Goal: Information Seeking & Learning: Learn about a topic

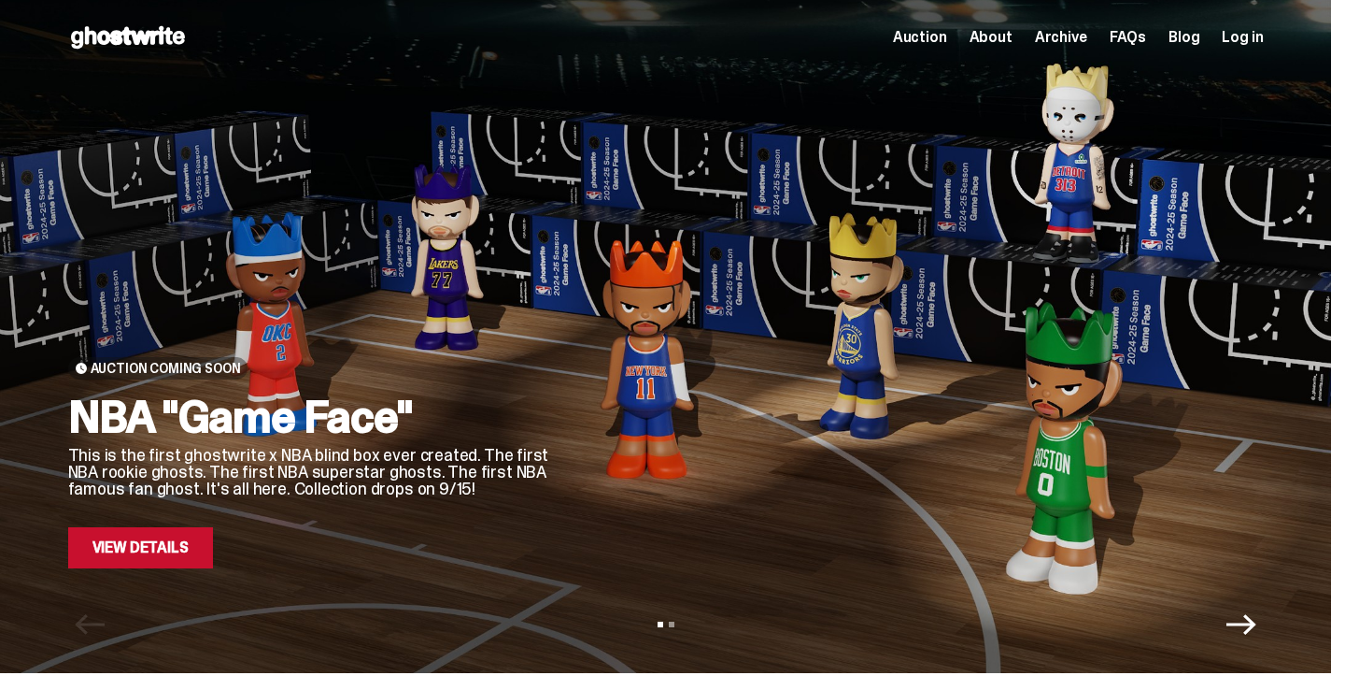
click at [929, 42] on span "Auction" at bounding box center [920, 37] width 54 height 15
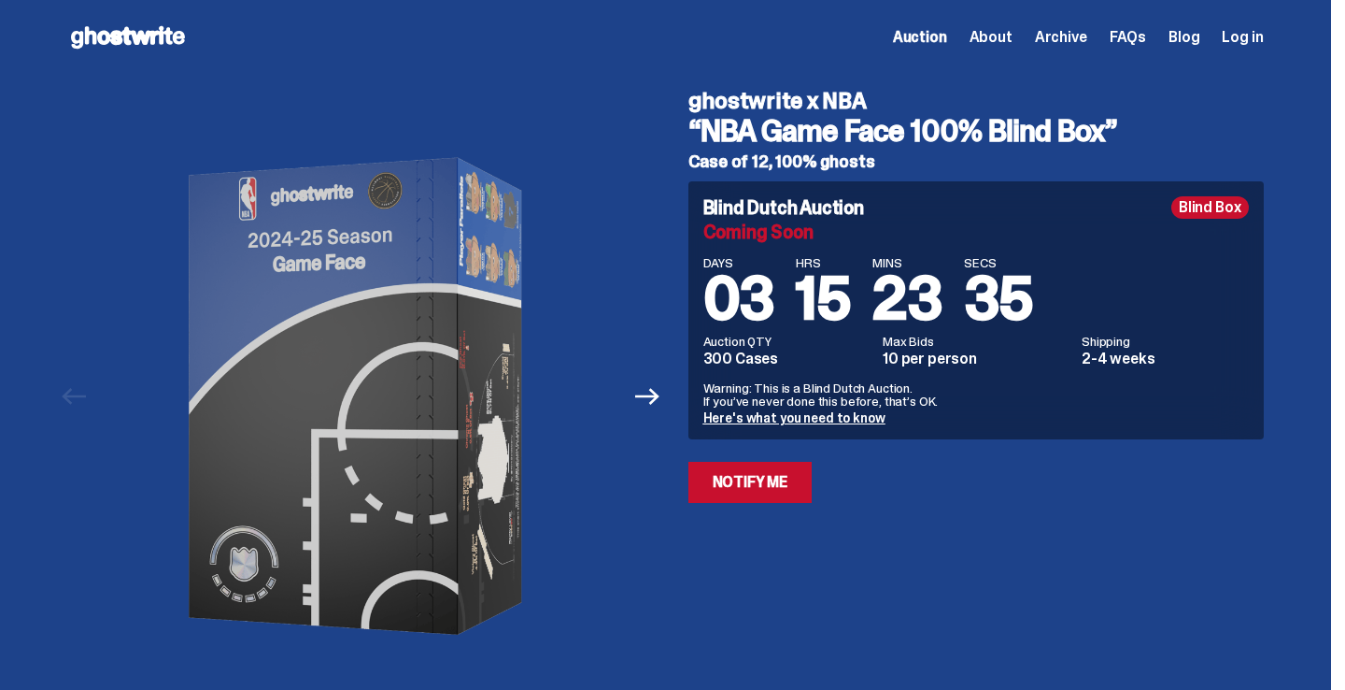
click at [995, 40] on span "About" at bounding box center [991, 37] width 43 height 15
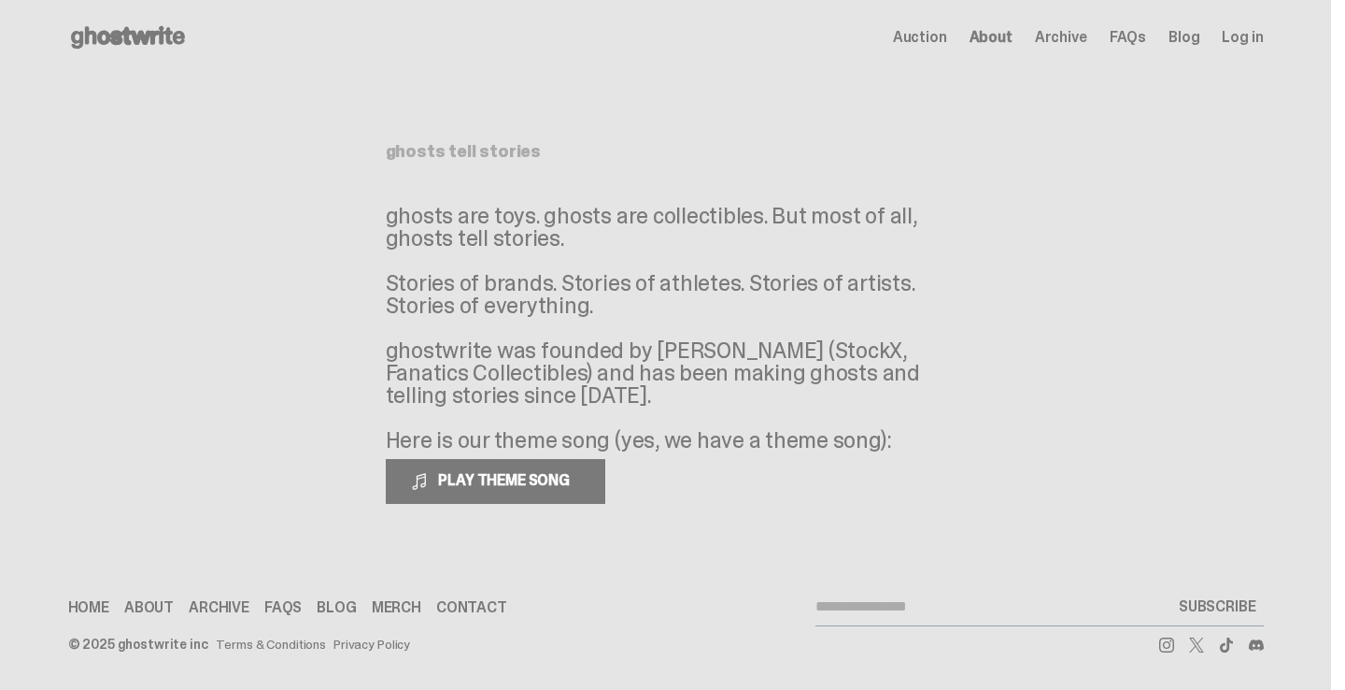
click at [1081, 45] on span "Archive" at bounding box center [1061, 37] width 52 height 15
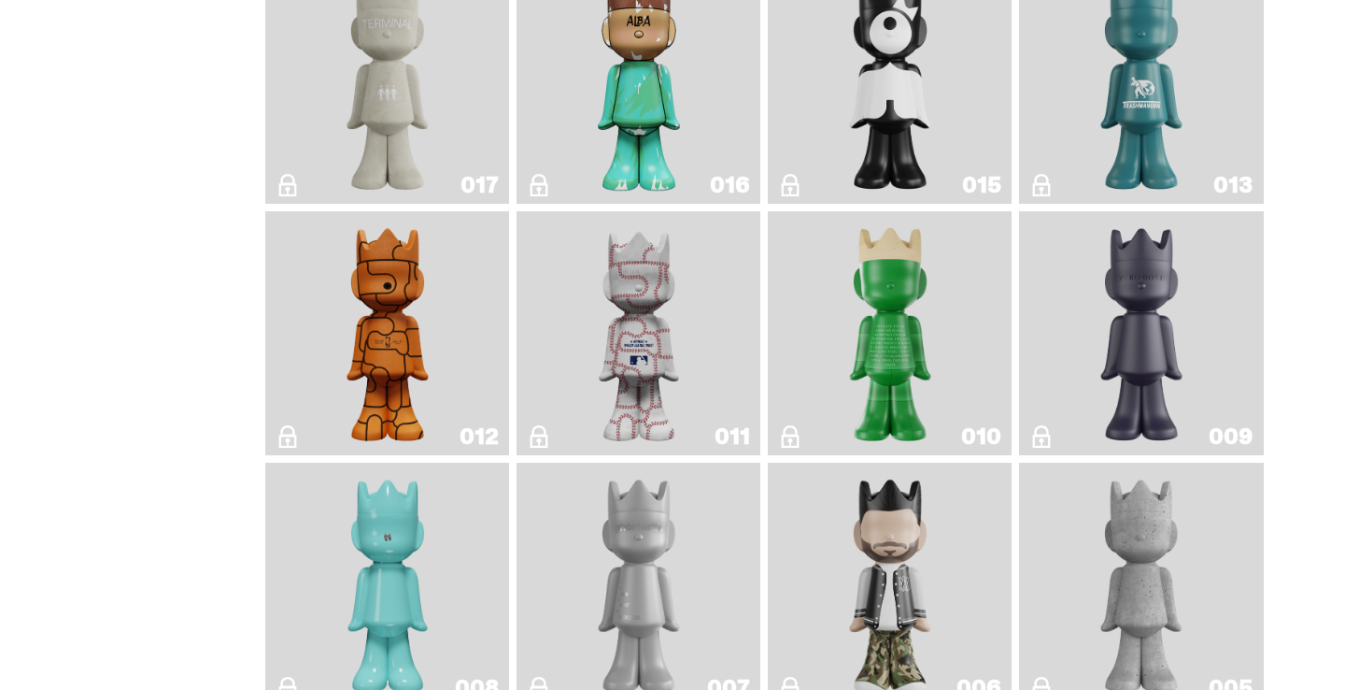
scroll to position [2999, 0]
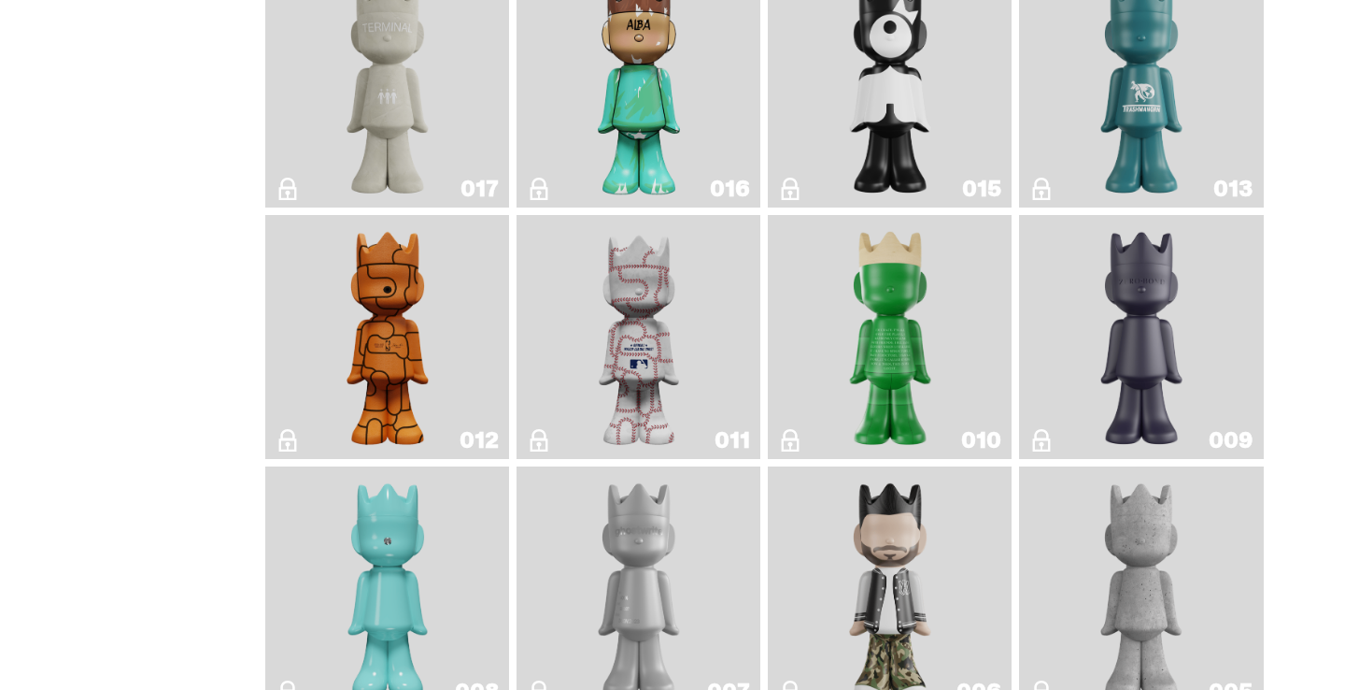
click at [643, 319] on img "Baseball" at bounding box center [639, 336] width 97 height 229
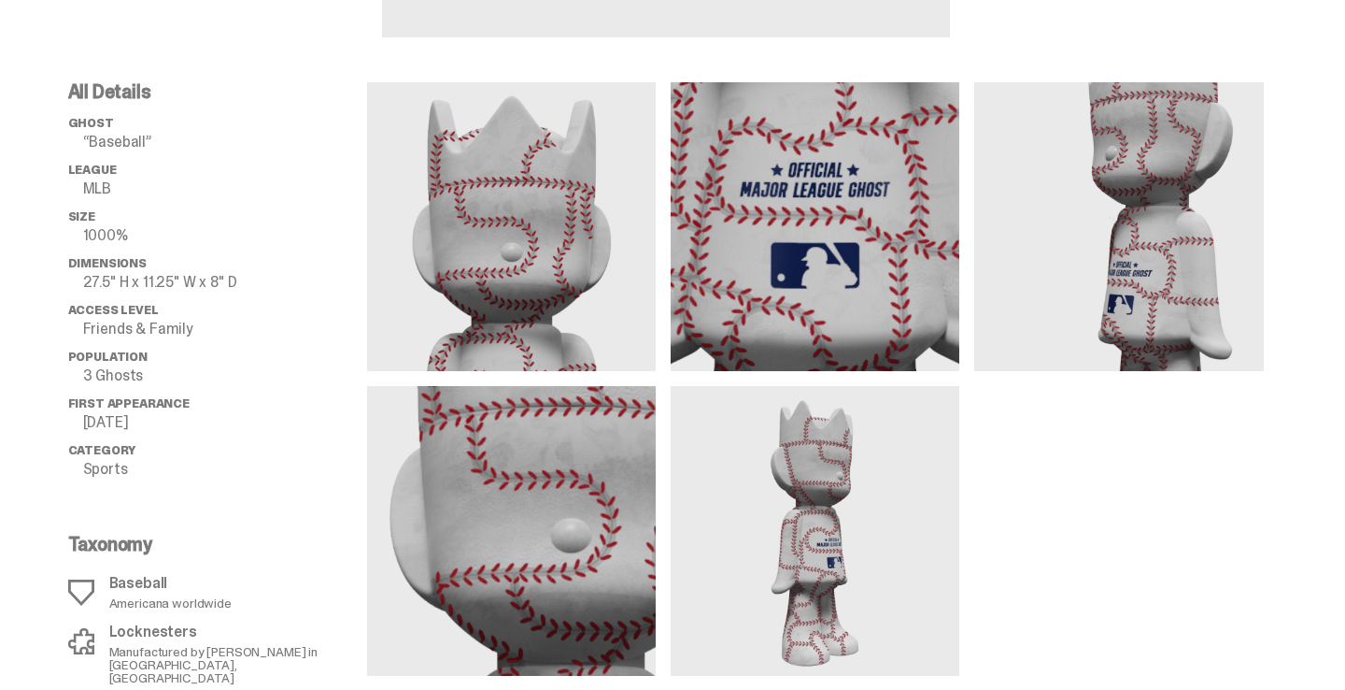
scroll to position [632, 0]
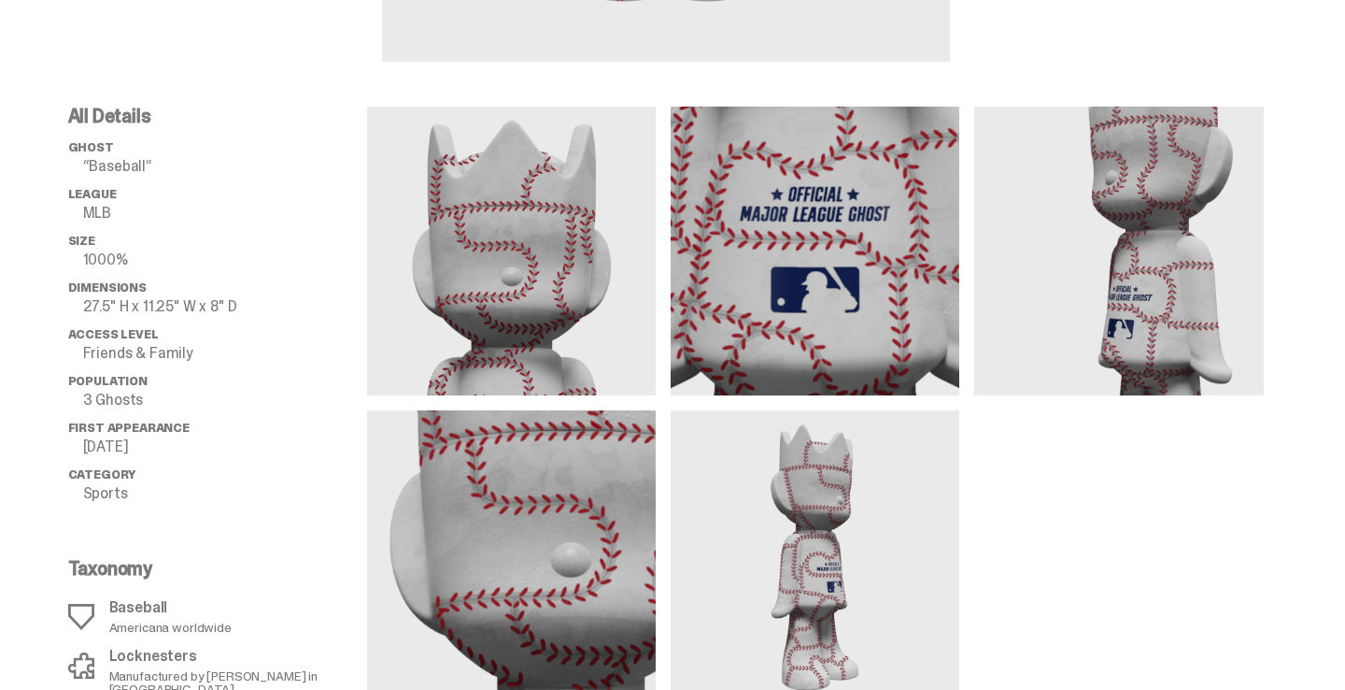
click at [182, 354] on p "Friends & Family" at bounding box center [225, 353] width 284 height 15
click at [124, 401] on p "3 Ghosts" at bounding box center [225, 399] width 284 height 15
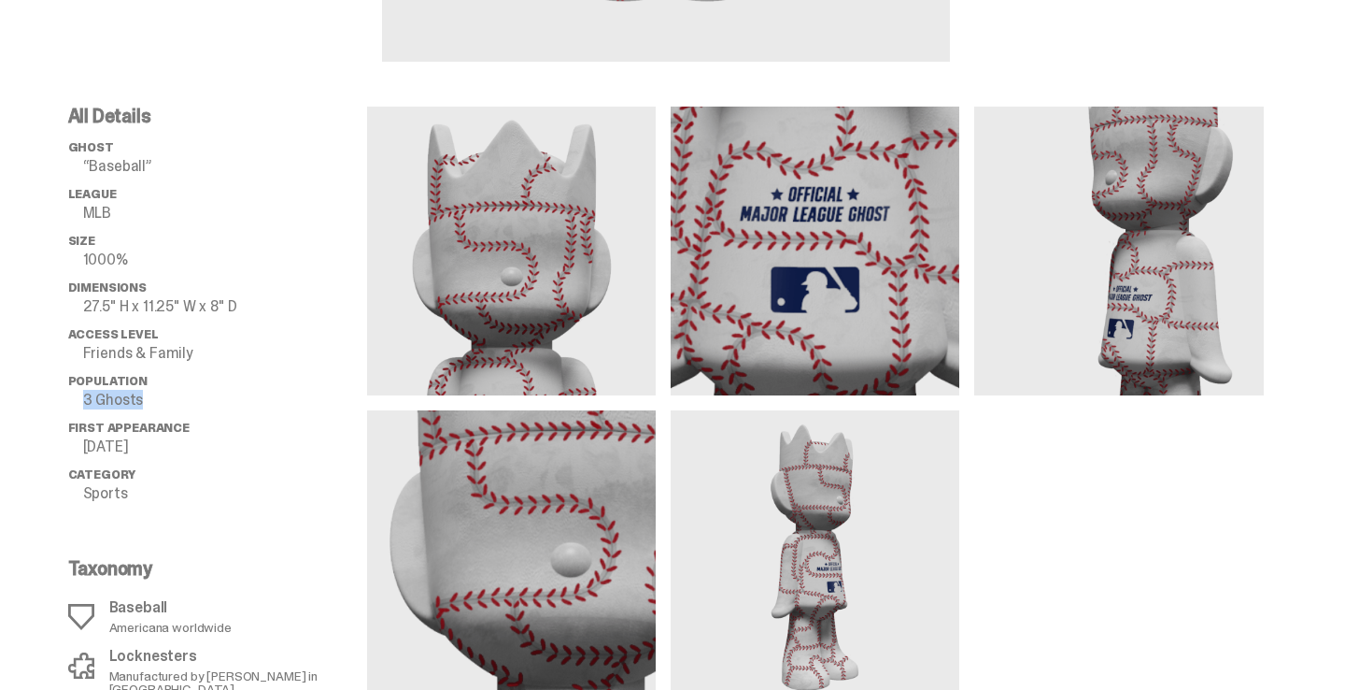
click at [124, 401] on p "3 Ghosts" at bounding box center [225, 399] width 284 height 15
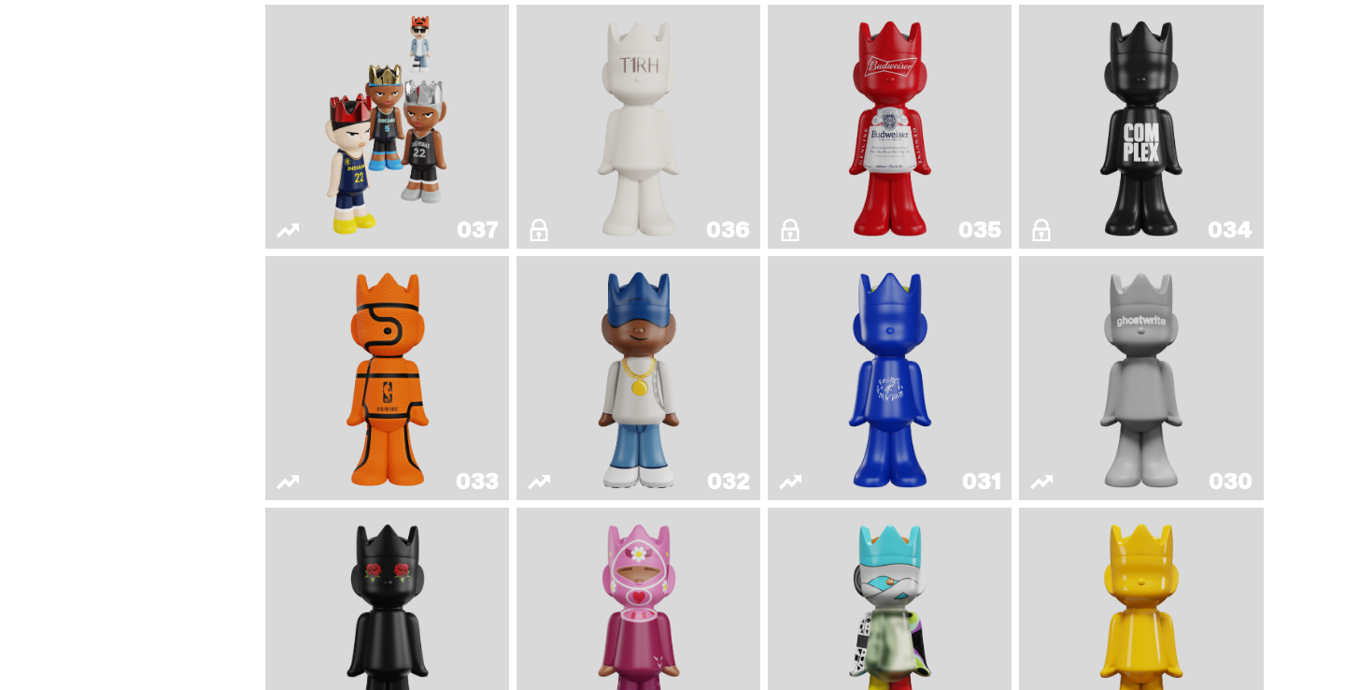
scroll to position [1778, 0]
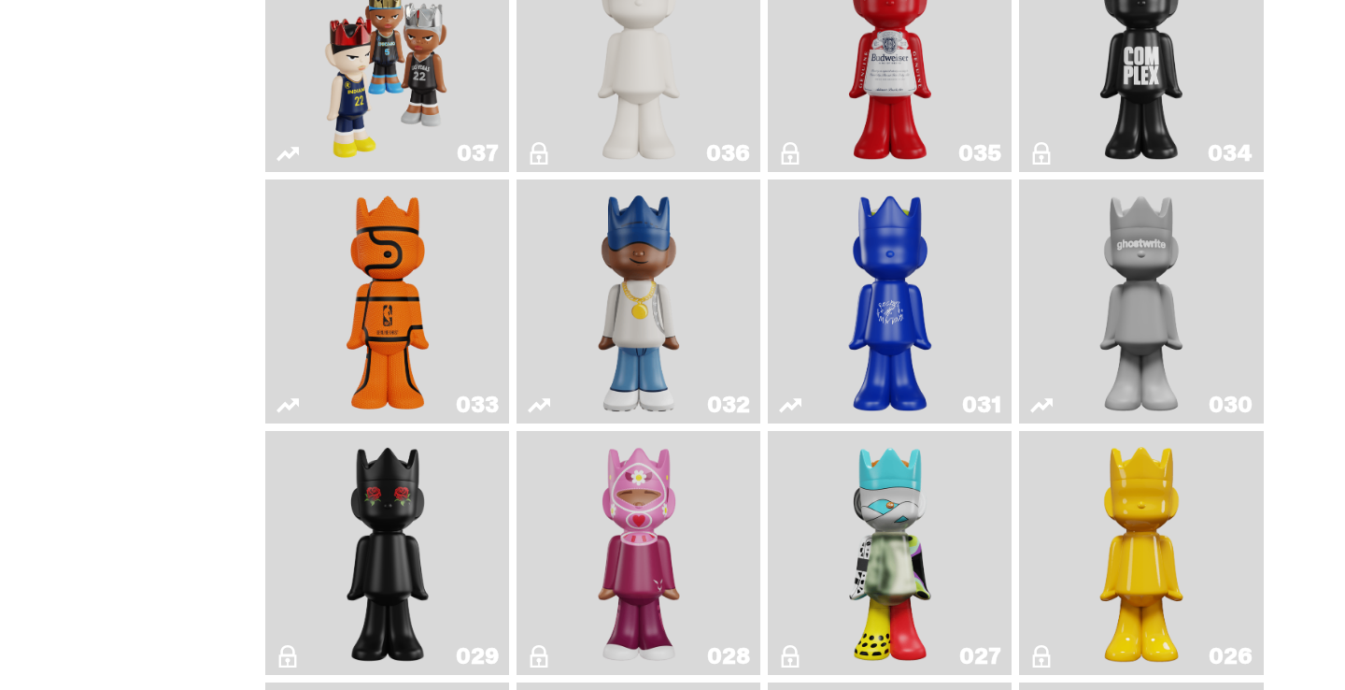
click at [376, 323] on img "Game Ball" at bounding box center [387, 301] width 99 height 229
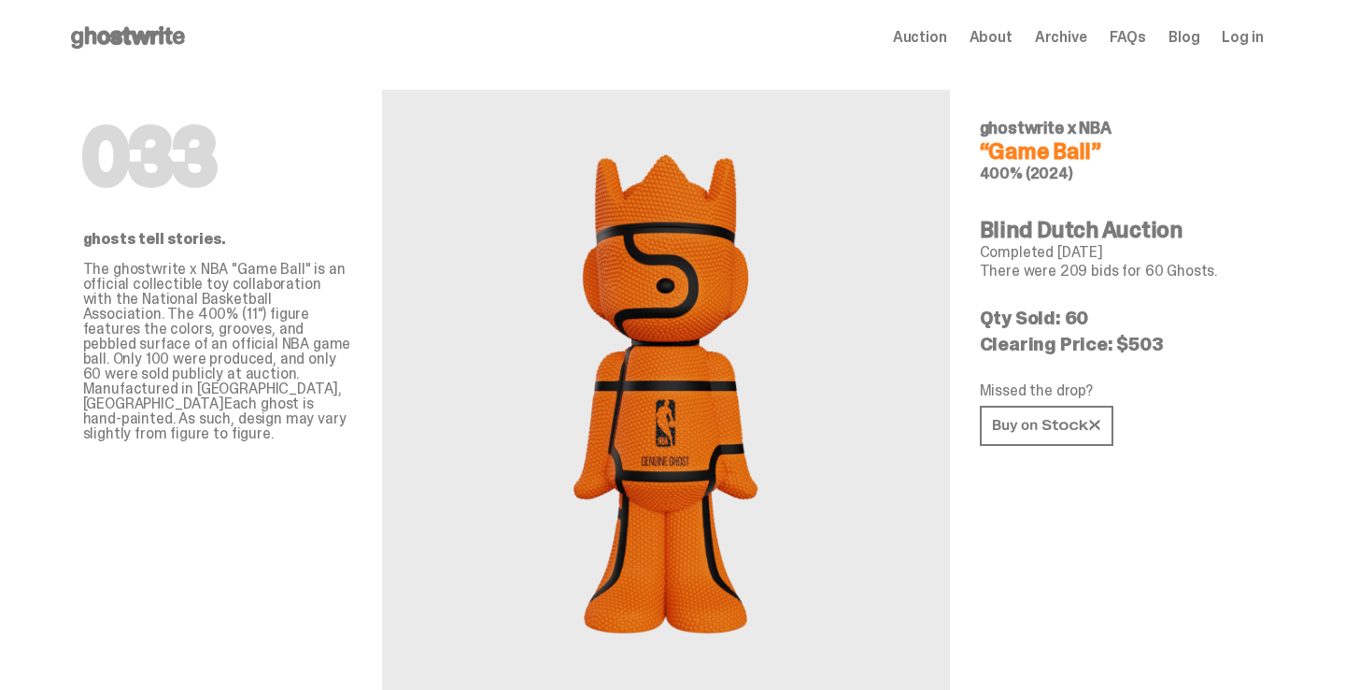
scroll to position [25, 0]
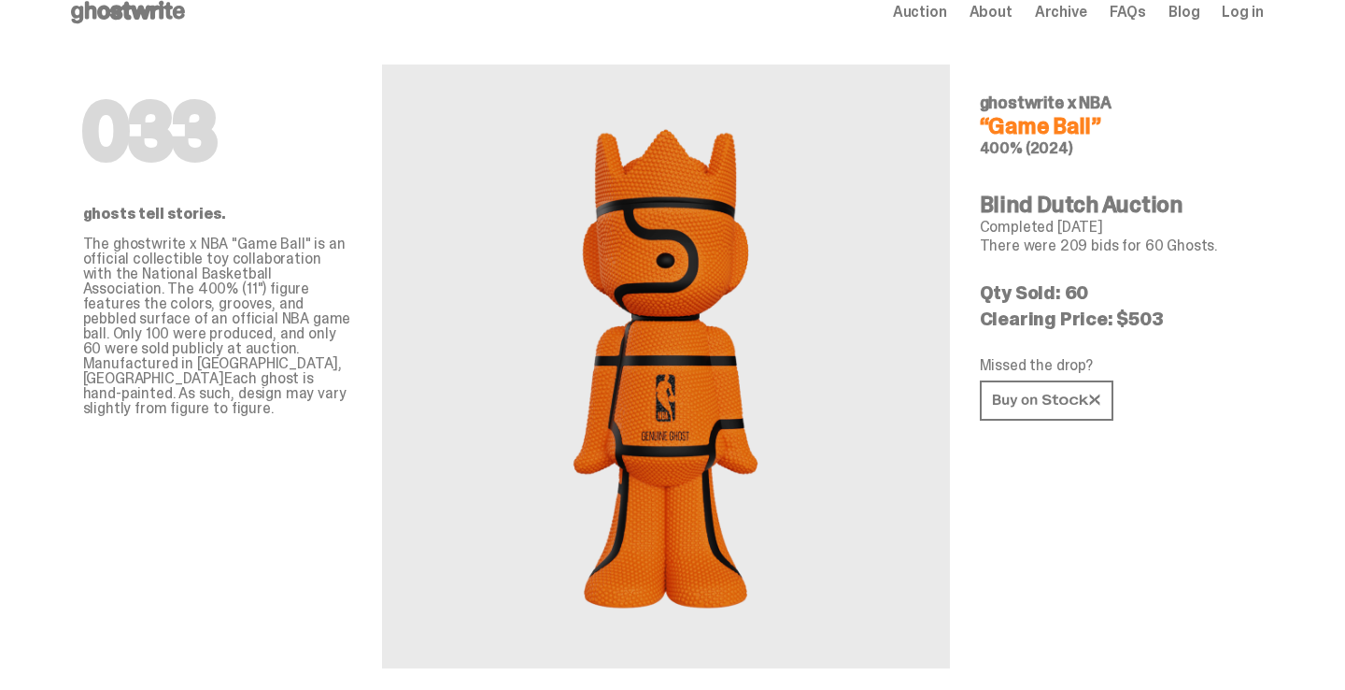
click at [1020, 208] on h4 "Blind Dutch Auction" at bounding box center [1114, 204] width 269 height 22
click at [1151, 246] on p "There were 209 bids for 60 Ghosts." at bounding box center [1114, 245] width 269 height 15
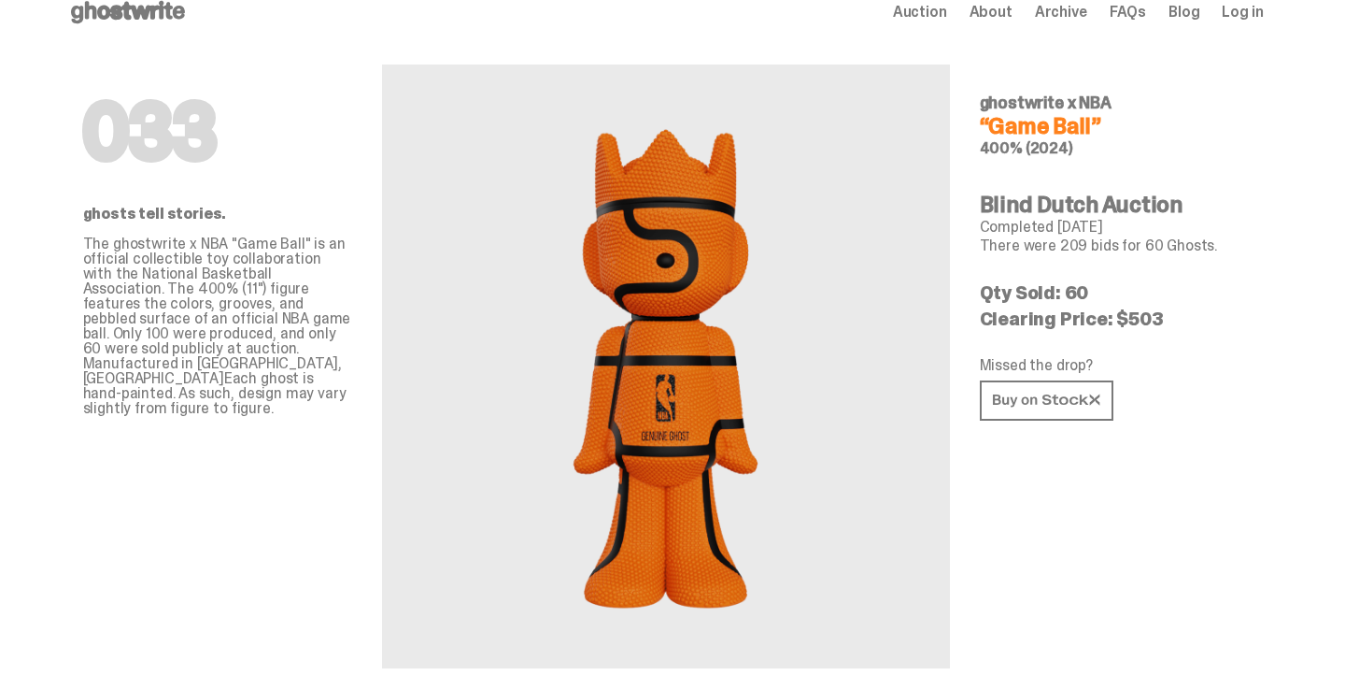
click at [1147, 317] on p "Clearing Price: $503" at bounding box center [1114, 318] width 269 height 19
click at [1075, 286] on p "Qty Sold: 60" at bounding box center [1114, 292] width 269 height 19
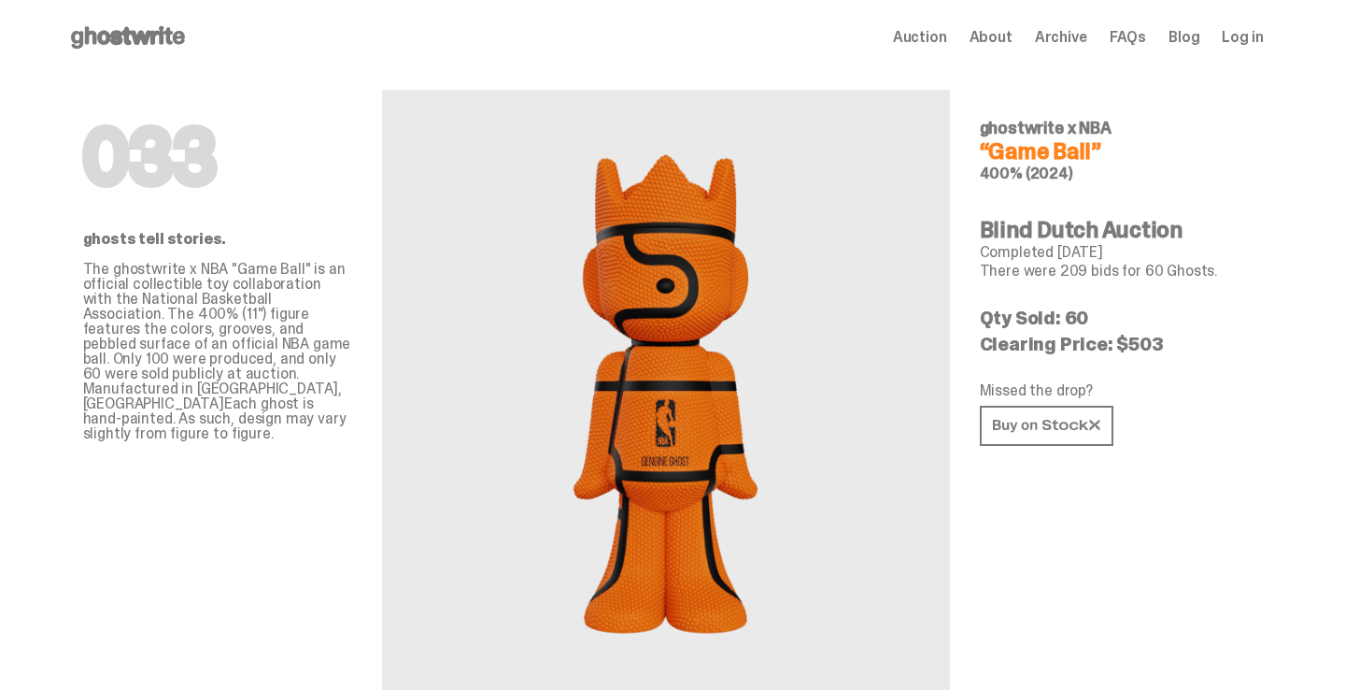
click at [947, 38] on span "Auction" at bounding box center [920, 37] width 54 height 15
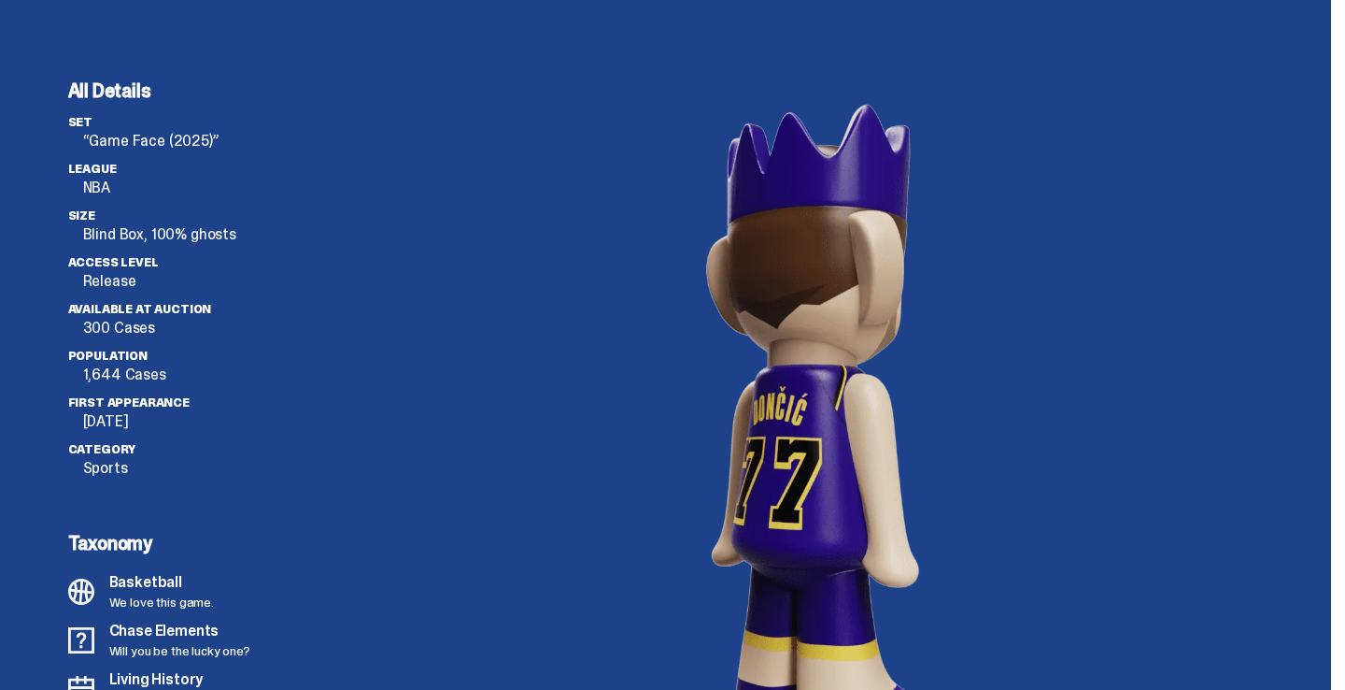
scroll to position [5076, 0]
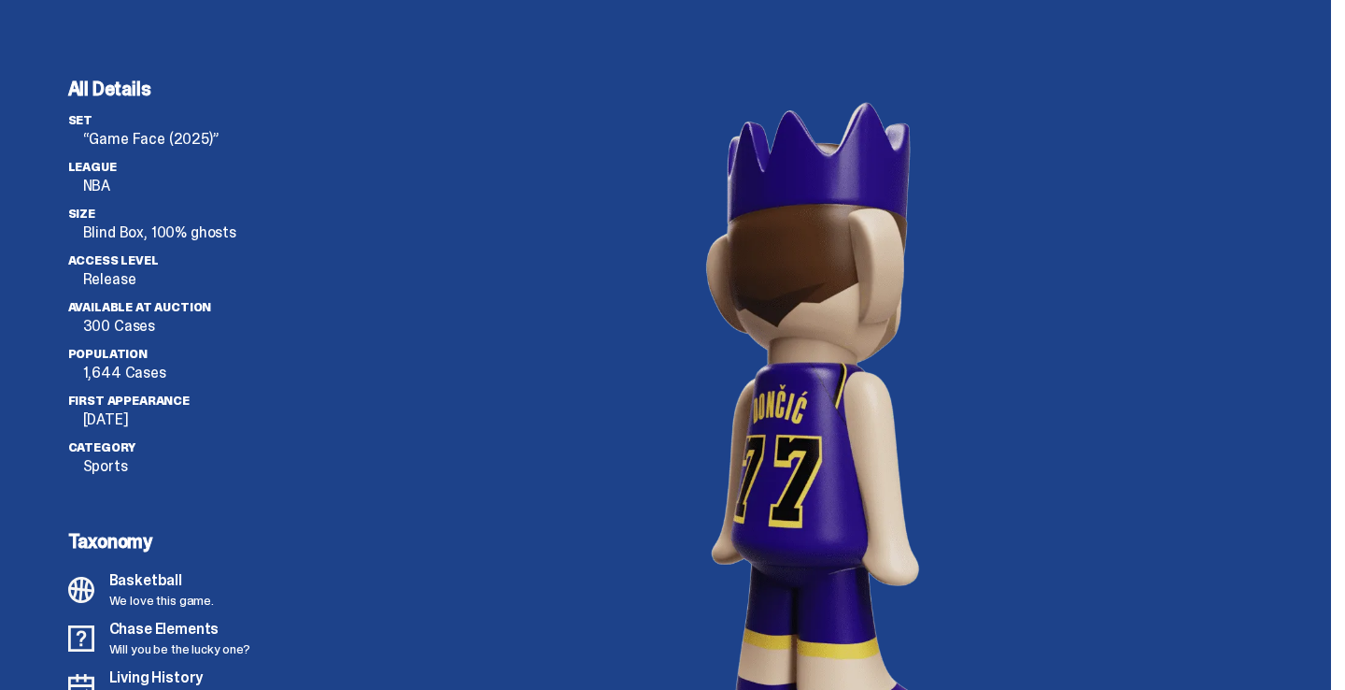
click at [130, 327] on p "300 Cases" at bounding box center [225, 326] width 284 height 15
click at [239, 386] on ul "set “Game Face (2025)” League NBA Size Blind Box, 100% ghosts Access Level Rele…" at bounding box center [217, 300] width 299 height 374
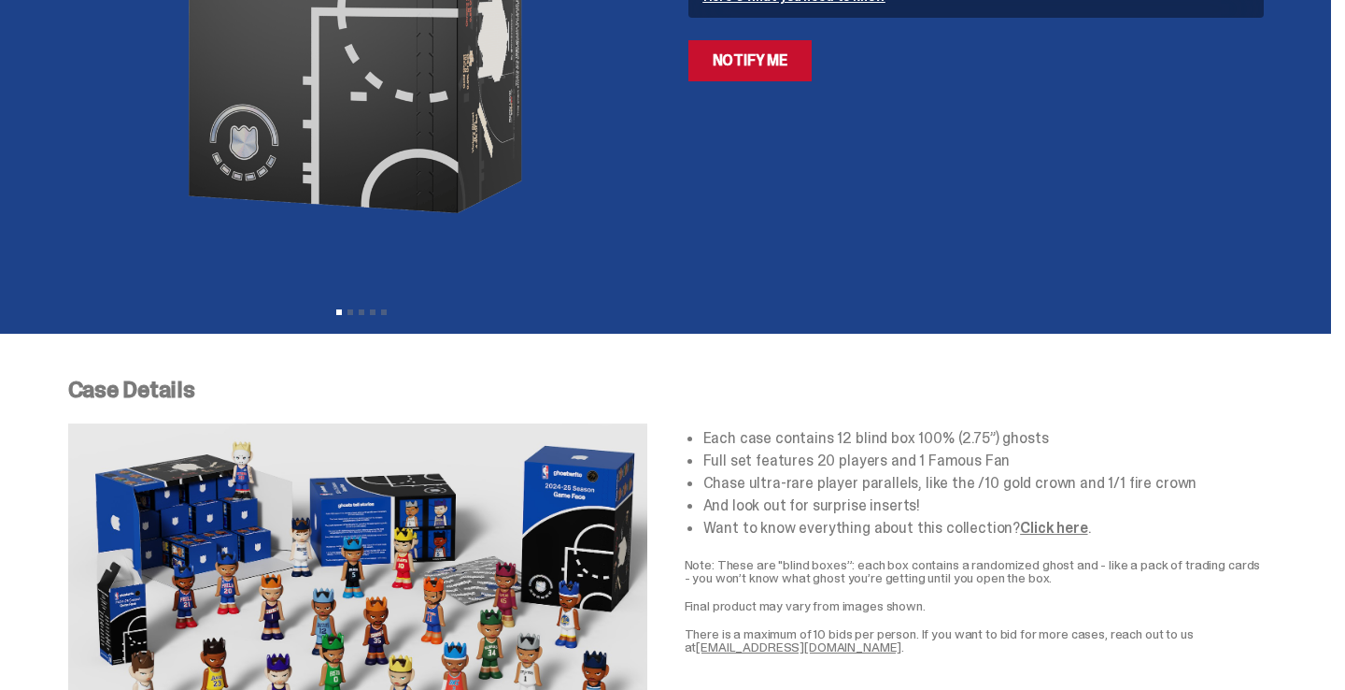
scroll to position [0, 0]
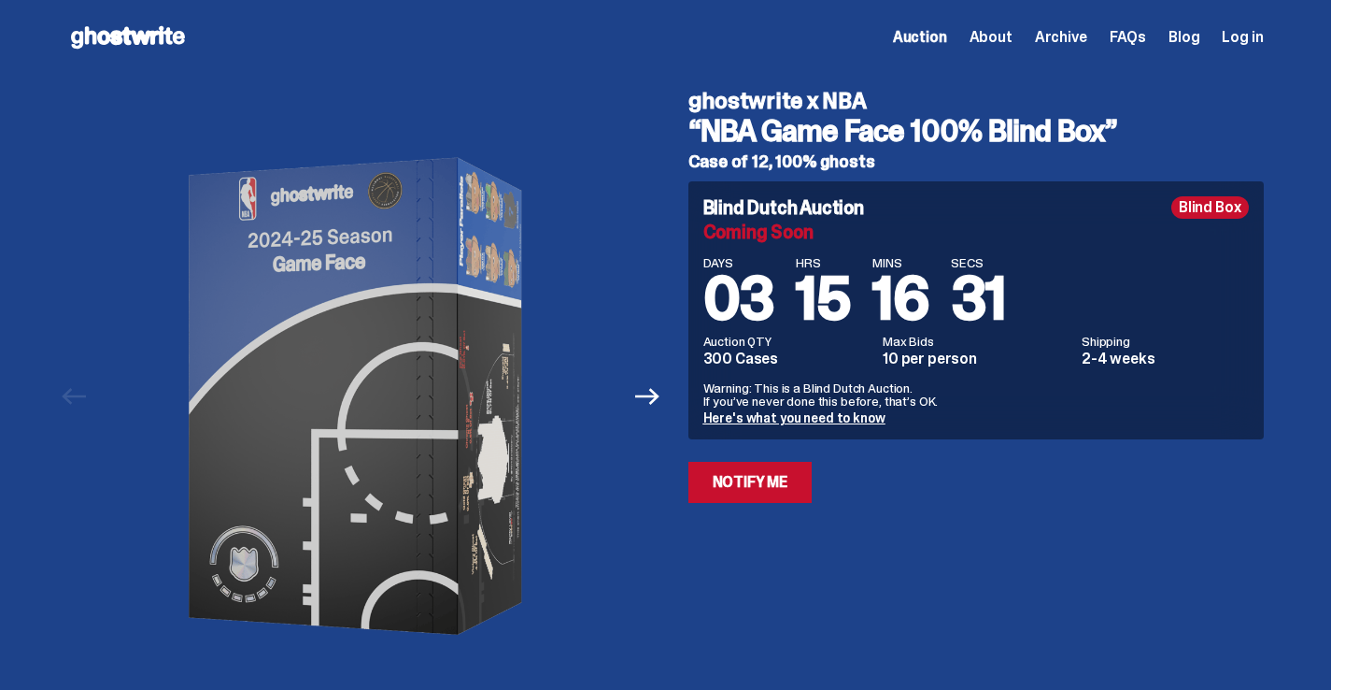
click at [1064, 31] on span "Archive" at bounding box center [1061, 37] width 52 height 15
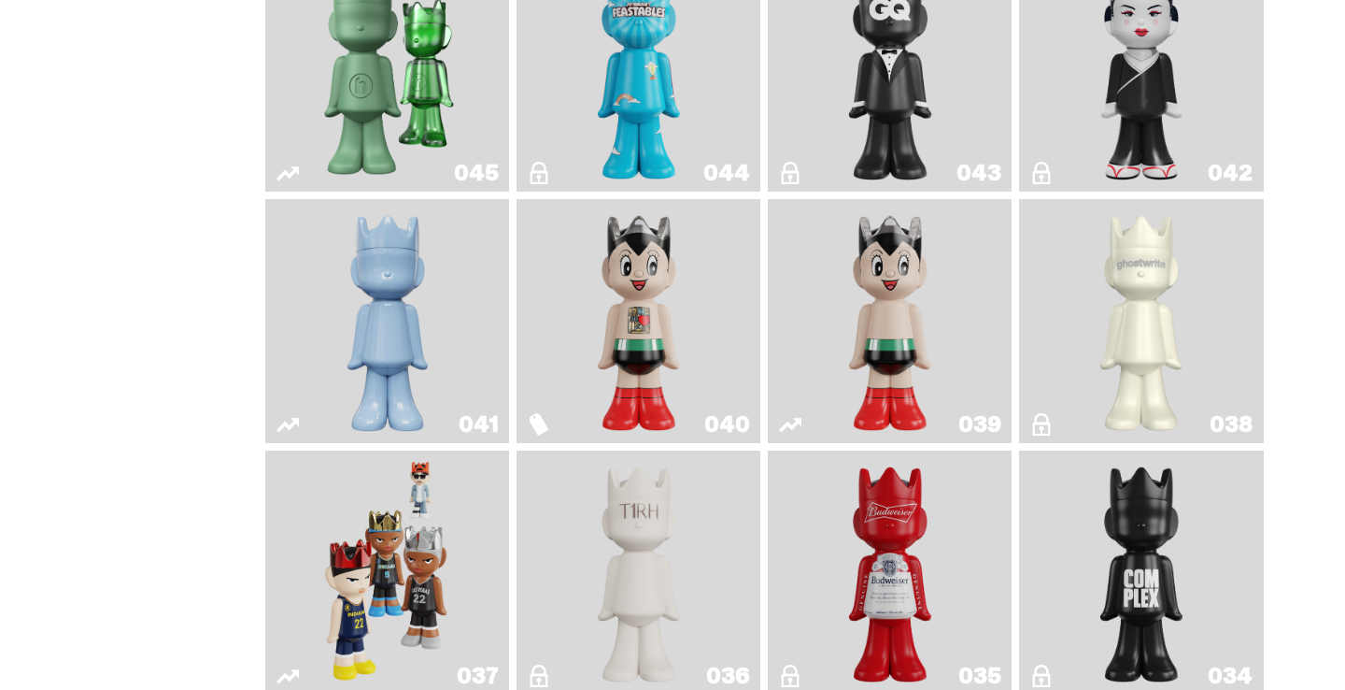
scroll to position [1329, 0]
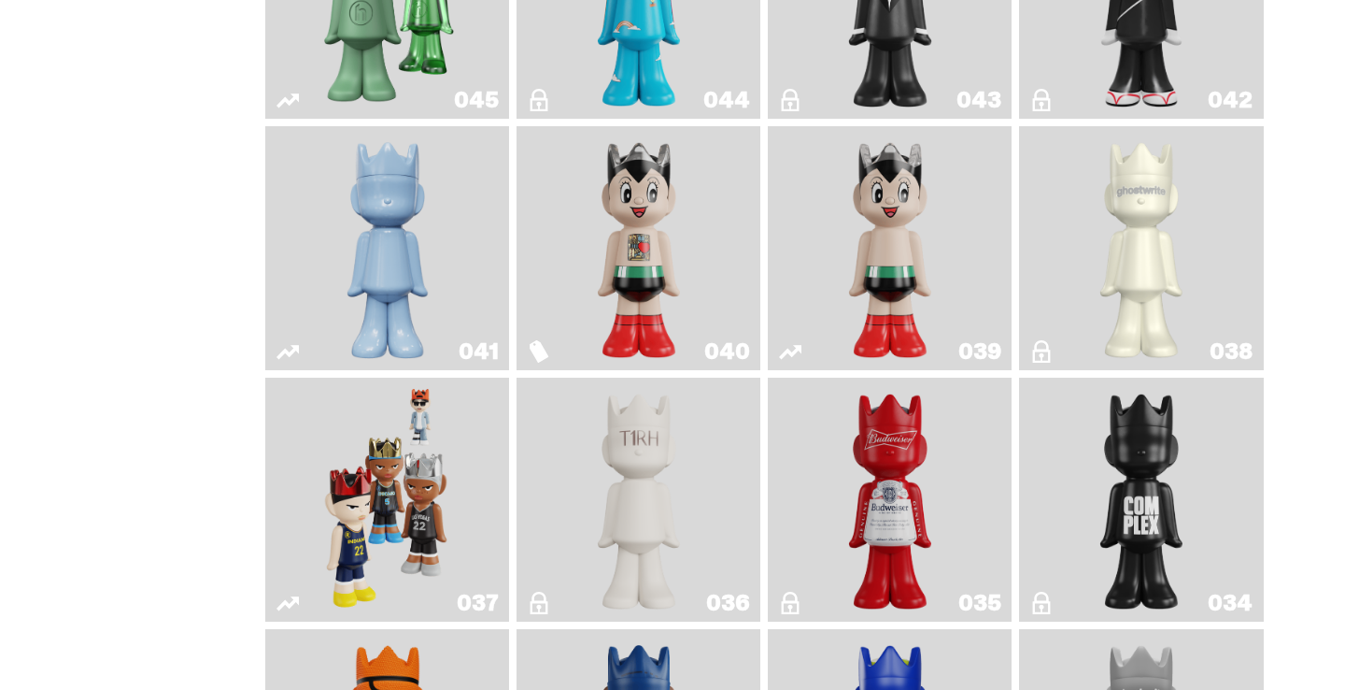
click at [633, 480] on img "The1RoomButler" at bounding box center [639, 499] width 99 height 229
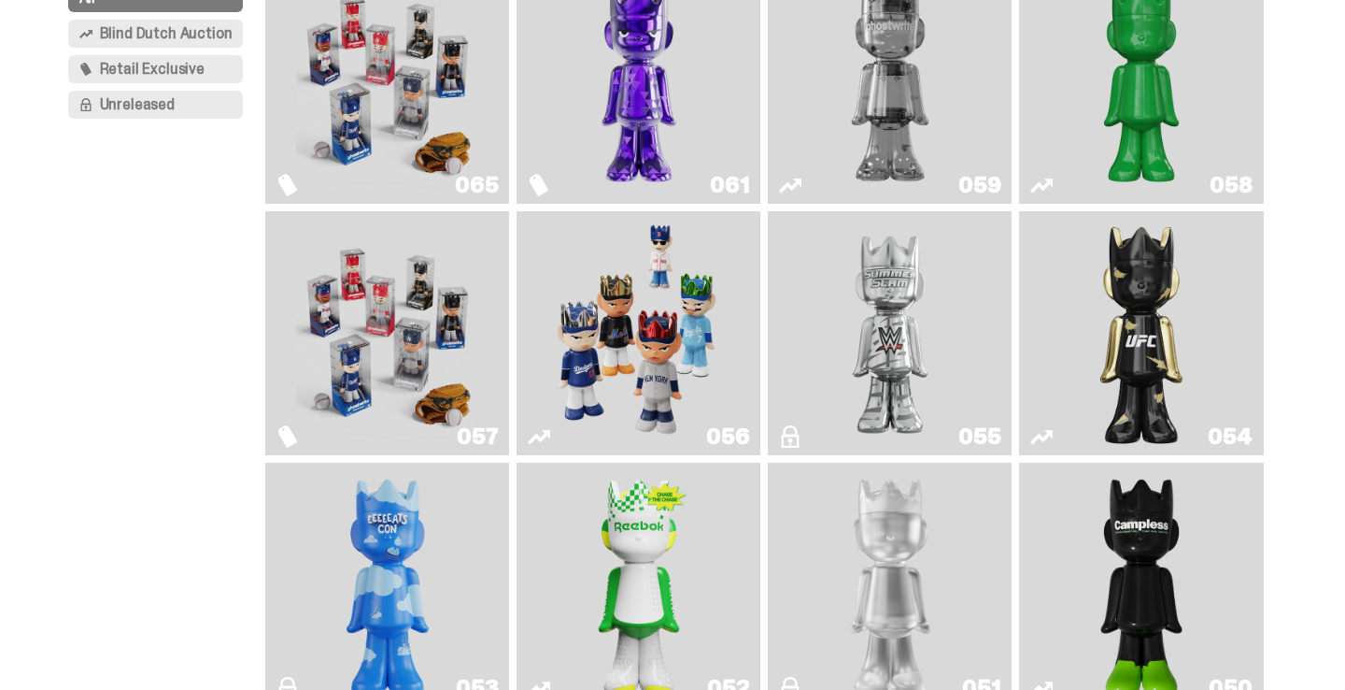
scroll to position [204, 0]
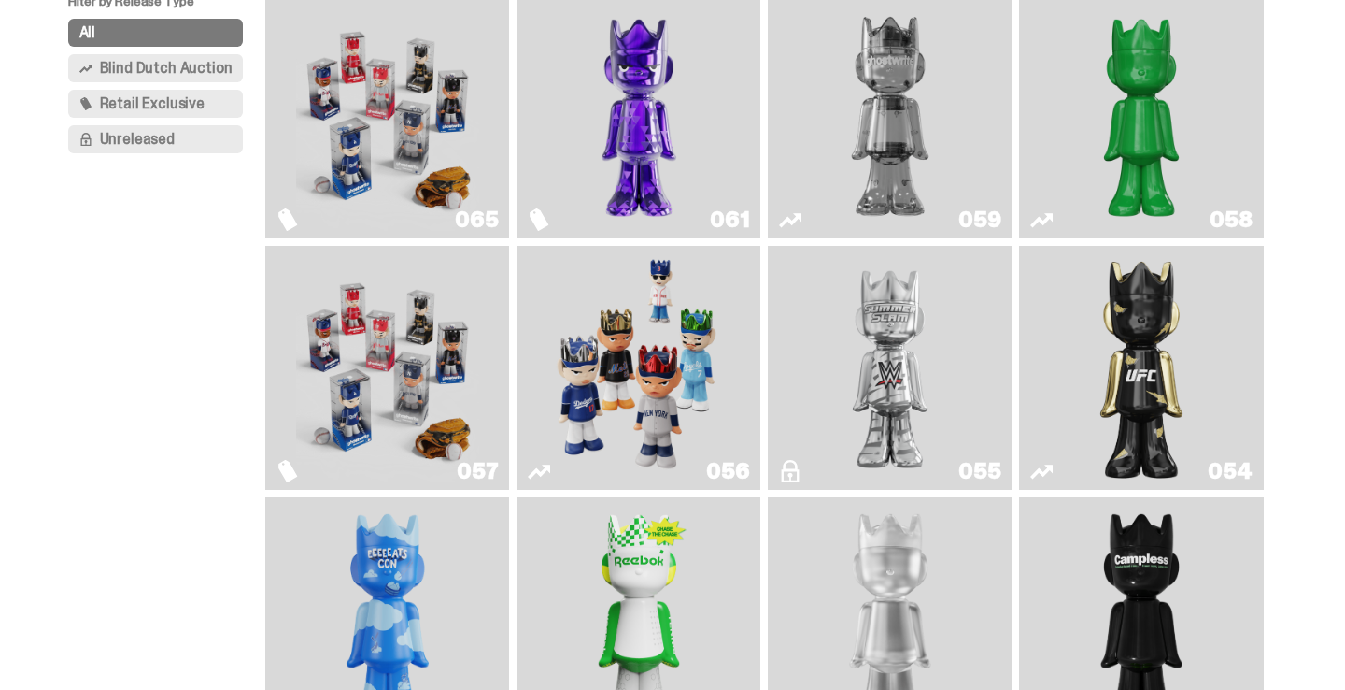
click at [892, 355] on img "I Was There SummerSlam" at bounding box center [890, 367] width 183 height 229
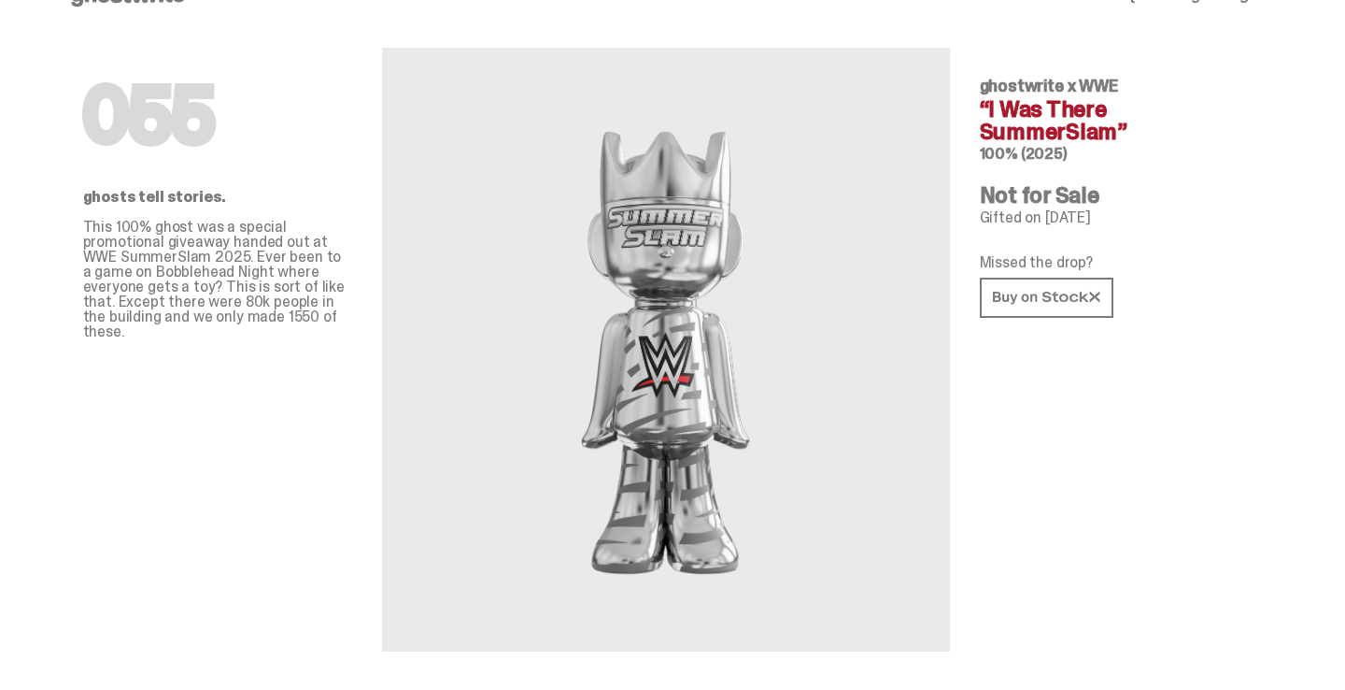
scroll to position [44, 0]
